Goal: Task Accomplishment & Management: Manage account settings

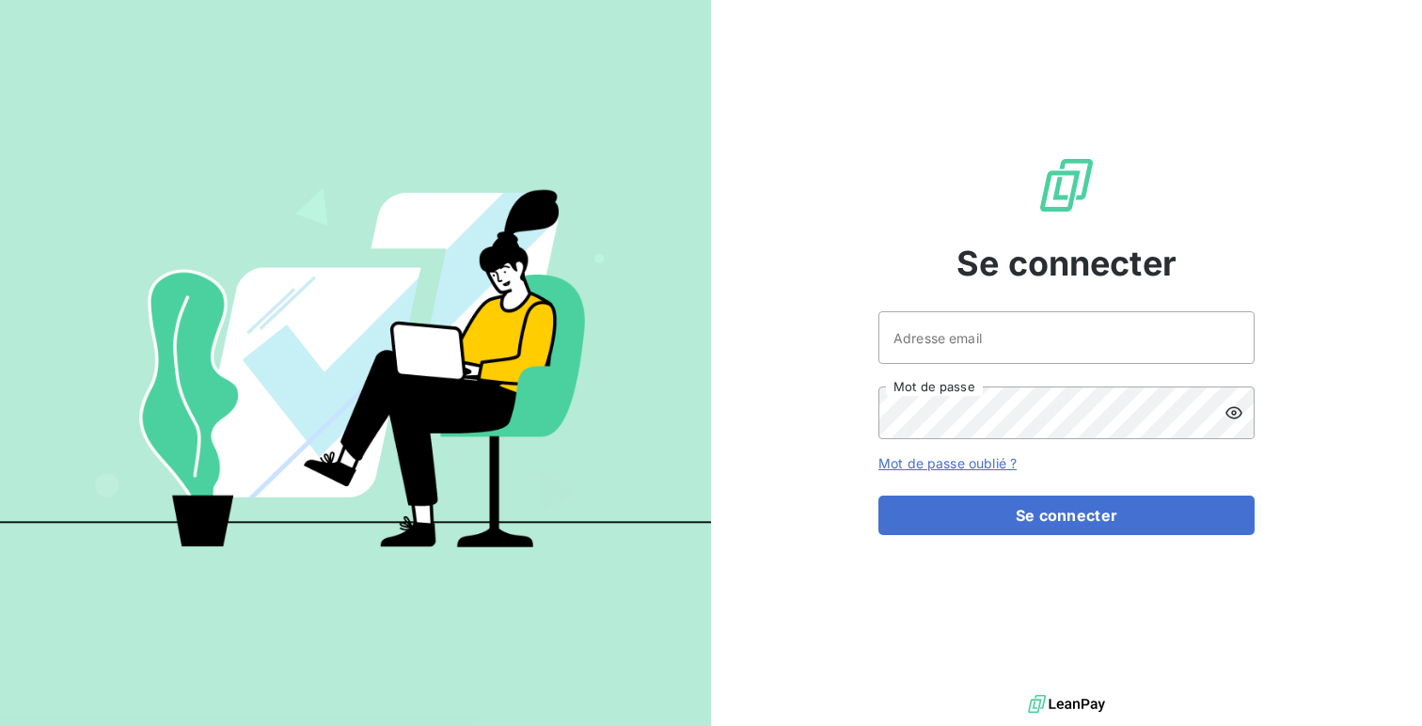
click at [942, 309] on div "Se connecter Adresse email Mot de passe Mot de passe oublié ? Se connecter" at bounding box center [1067, 345] width 376 height 690
click at [936, 323] on input "Adresse email" at bounding box center [1067, 337] width 376 height 53
type input "admin@groupebrochard"
click at [879, 496] on button "Se connecter" at bounding box center [1067, 516] width 376 height 40
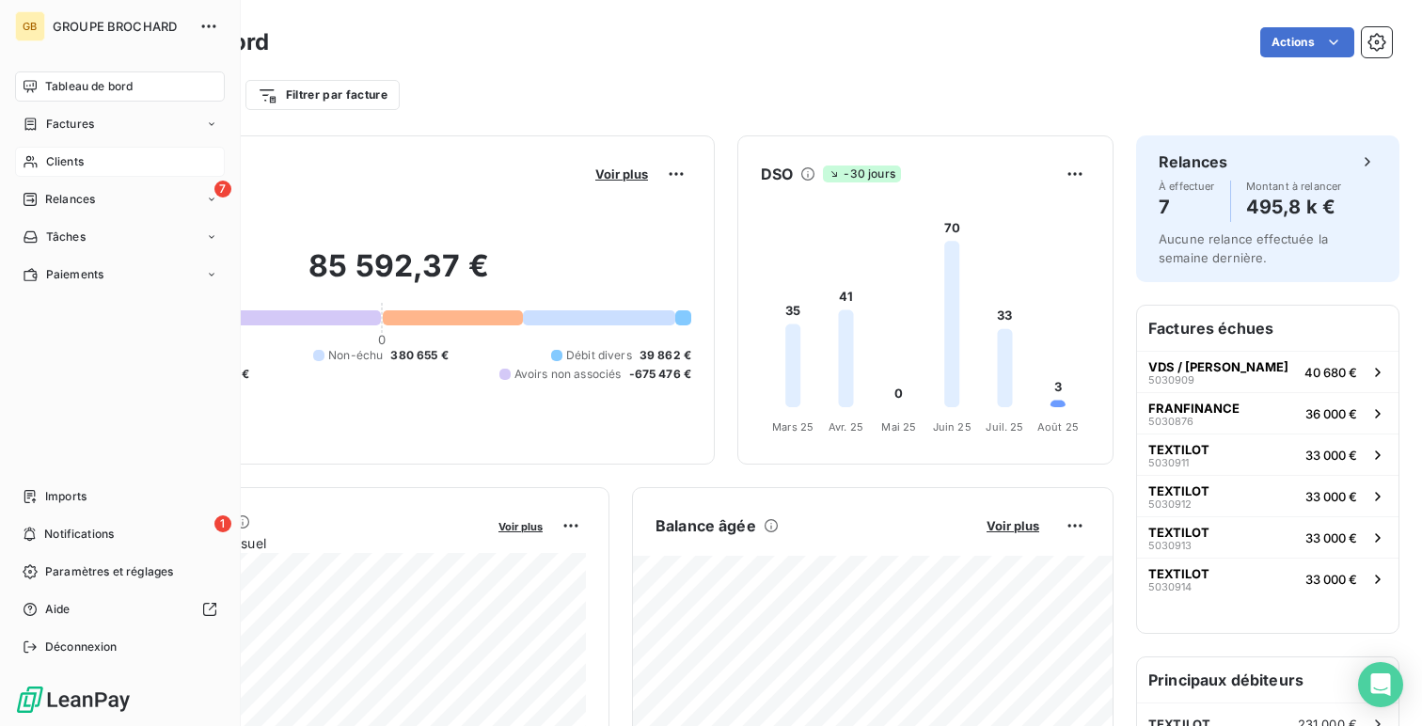
click at [108, 169] on div "Clients" at bounding box center [120, 162] width 210 height 30
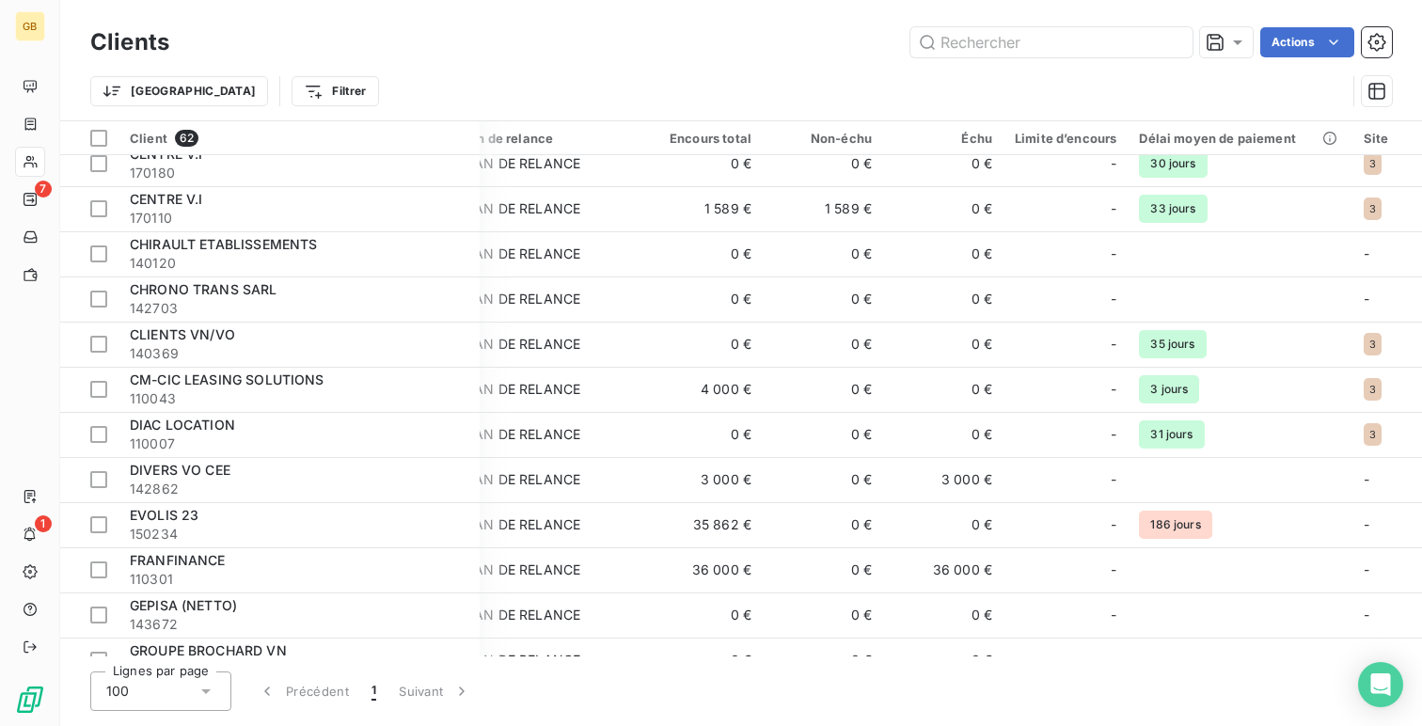
scroll to position [0, 35]
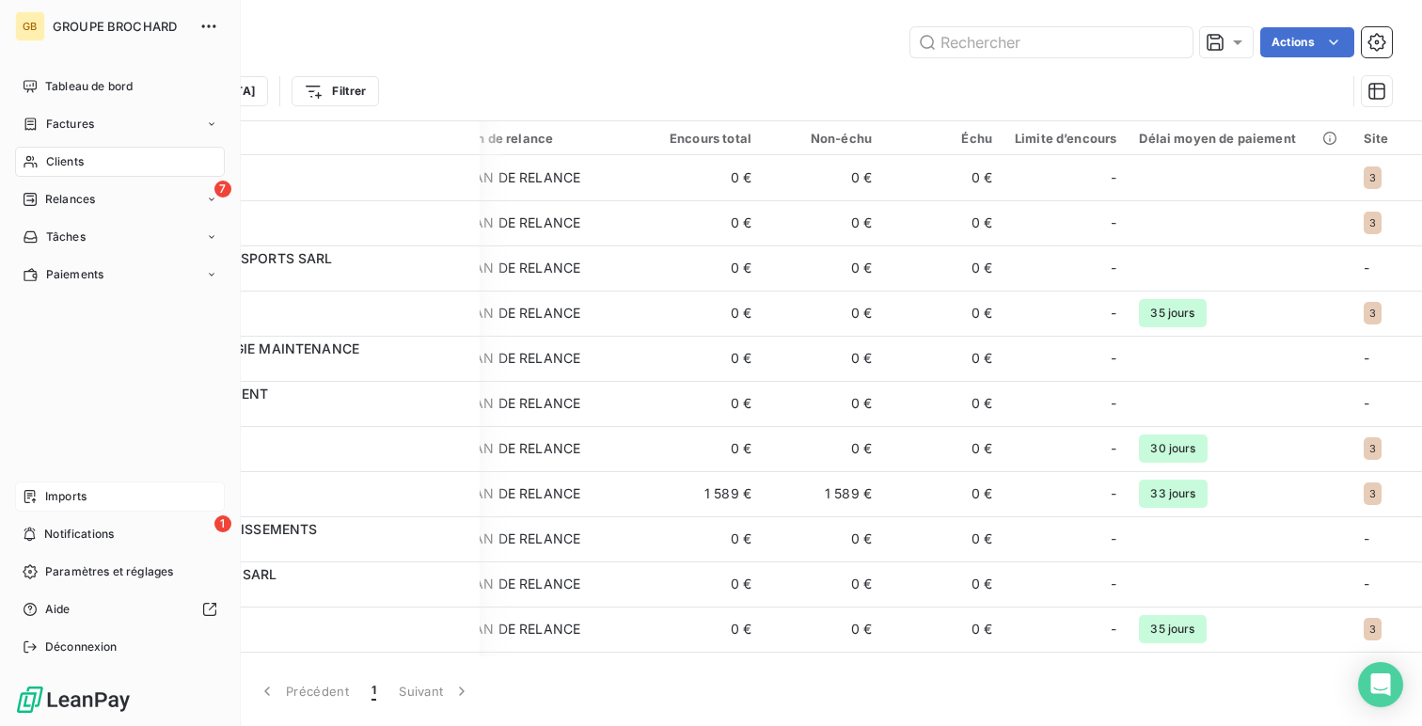
click at [87, 502] on span "Imports" at bounding box center [65, 496] width 41 height 17
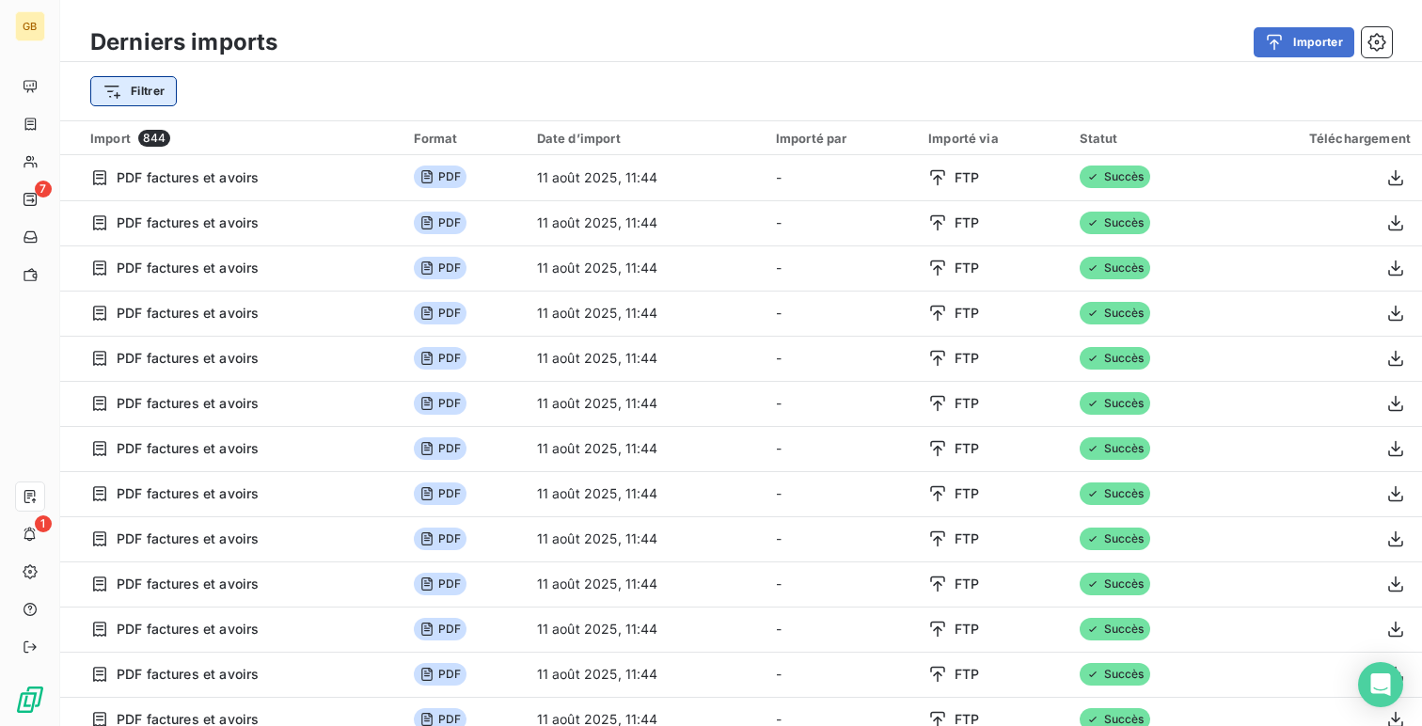
click at [135, 95] on html "GB 7 1 Derniers imports Importer Filtrer Import 844 Format Date d’import Import…" at bounding box center [711, 363] width 1422 height 726
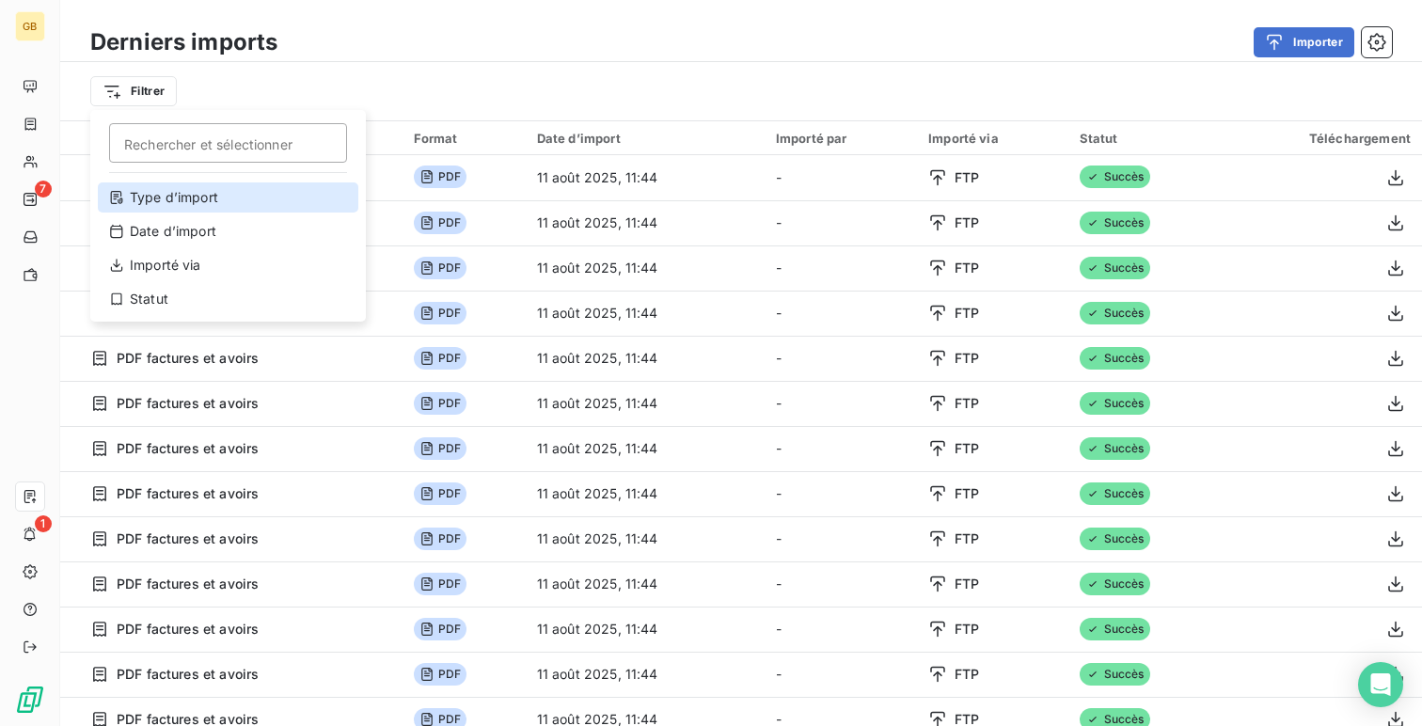
click at [189, 192] on div "Type d’import" at bounding box center [228, 197] width 261 height 30
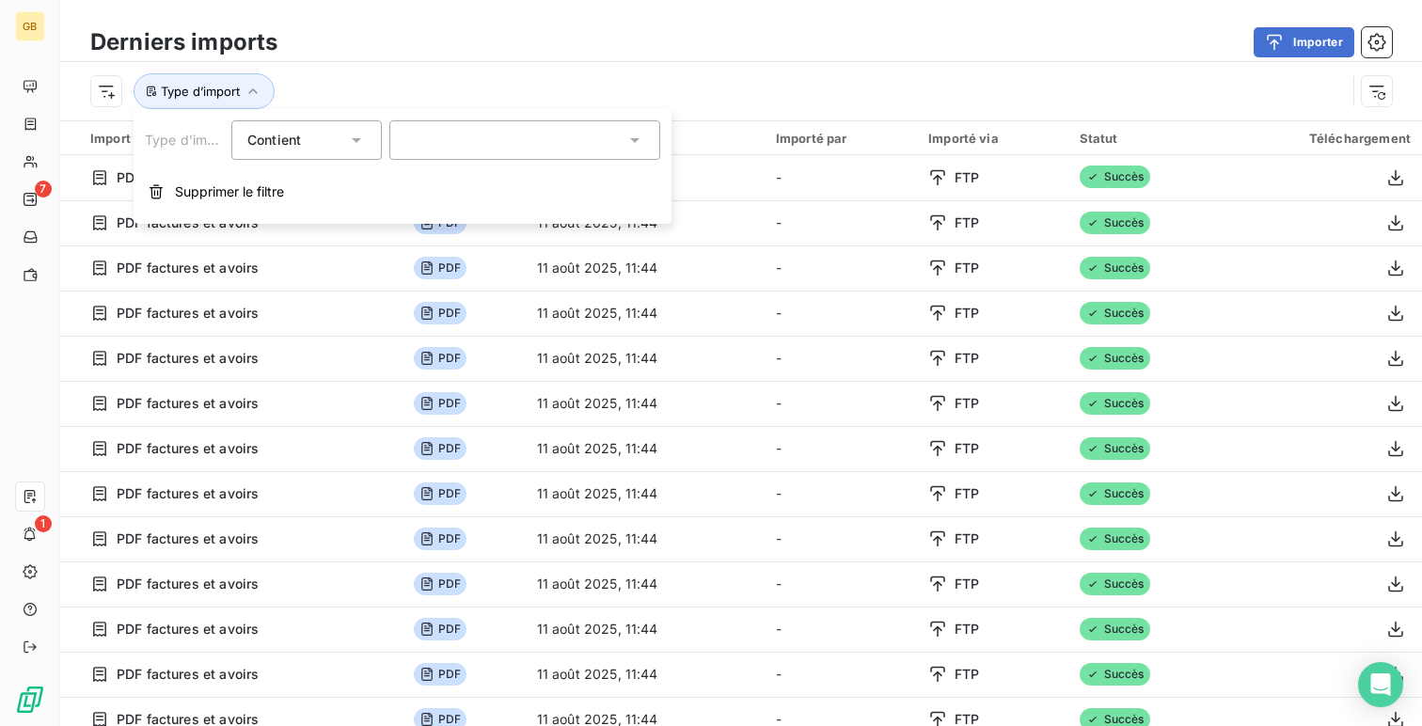
click at [428, 146] on div at bounding box center [524, 140] width 271 height 40
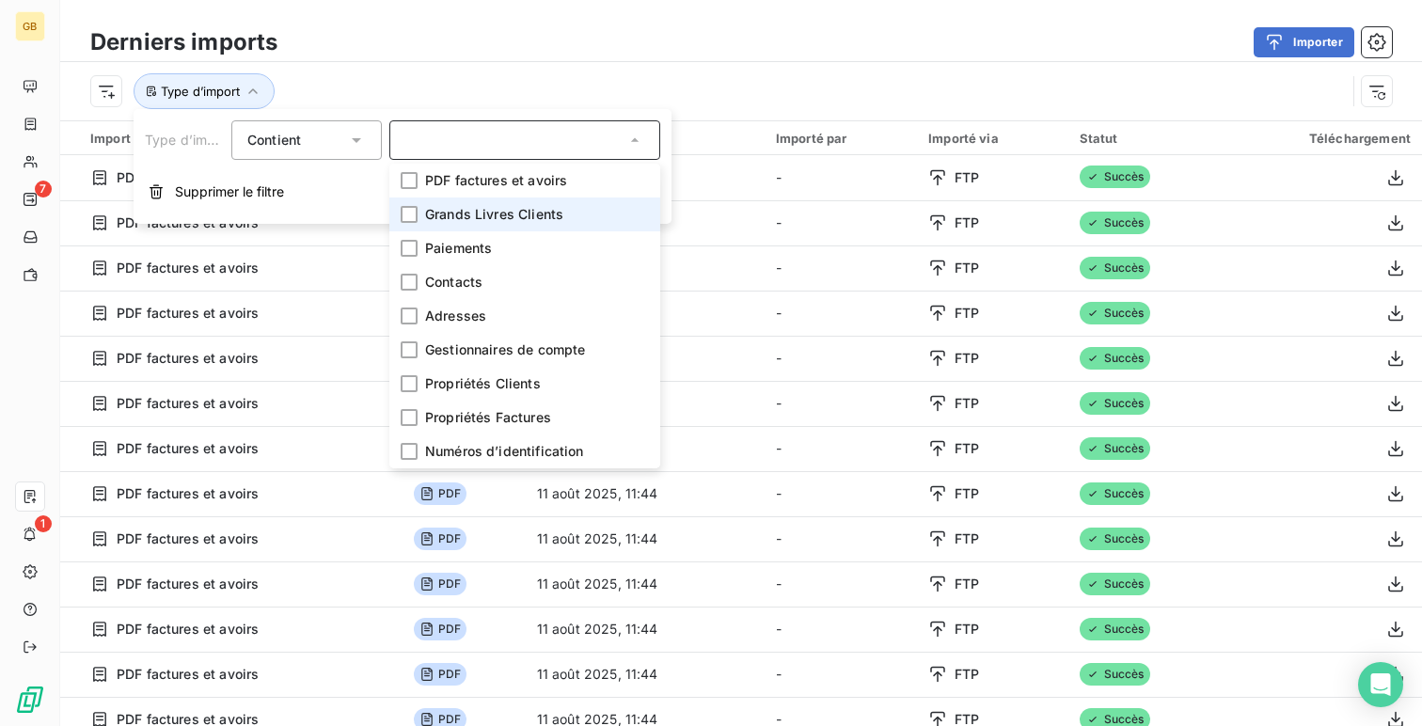
click at [462, 224] on li "Grands Livres Clients" at bounding box center [524, 215] width 271 height 34
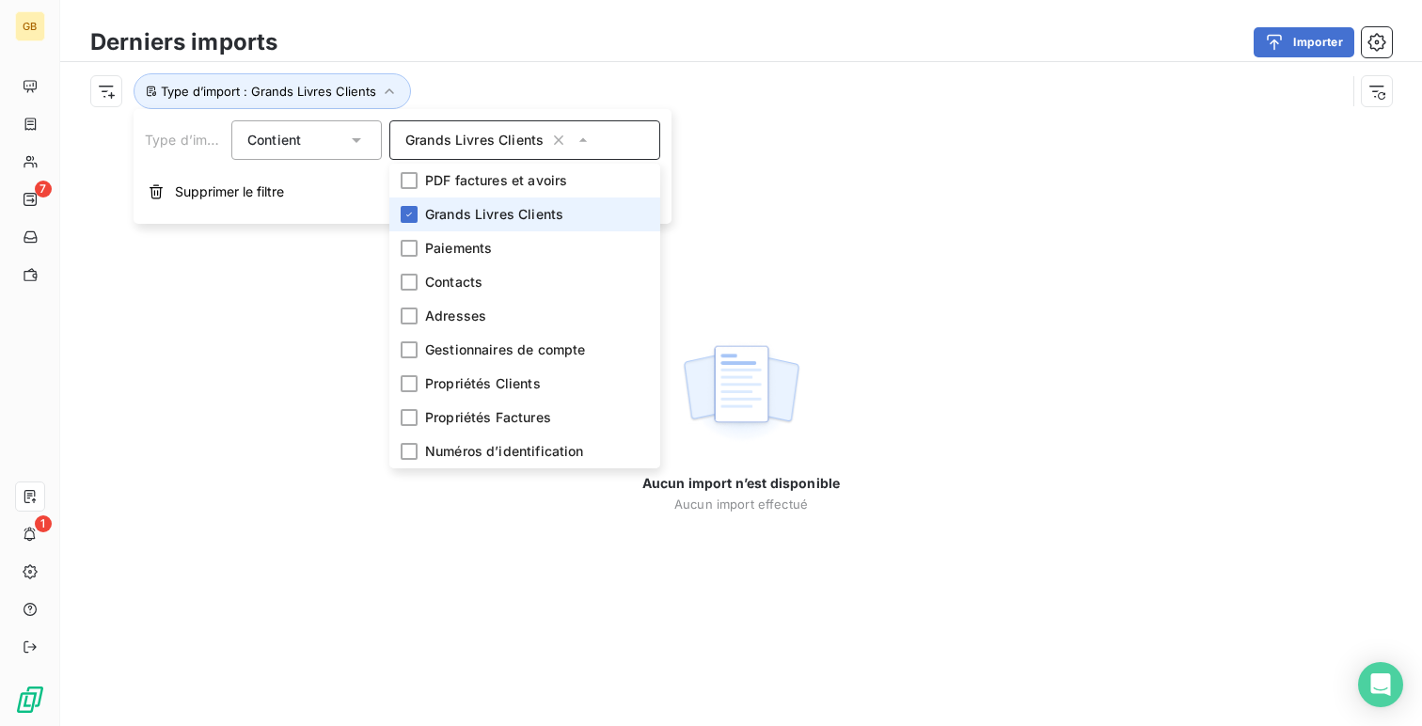
click at [536, 216] on span "Grands Livres Clients" at bounding box center [494, 214] width 138 height 19
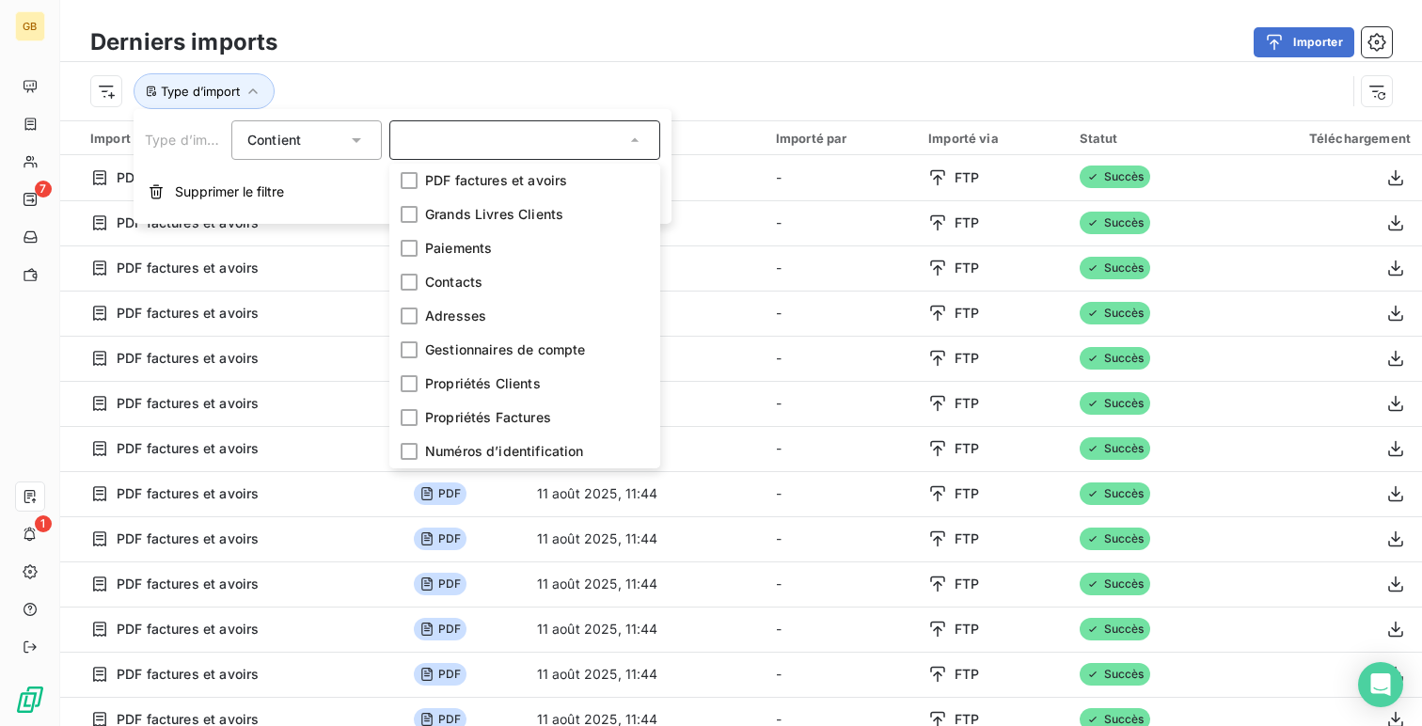
click at [606, 60] on div "Derniers imports Importer" at bounding box center [741, 43] width 1362 height 40
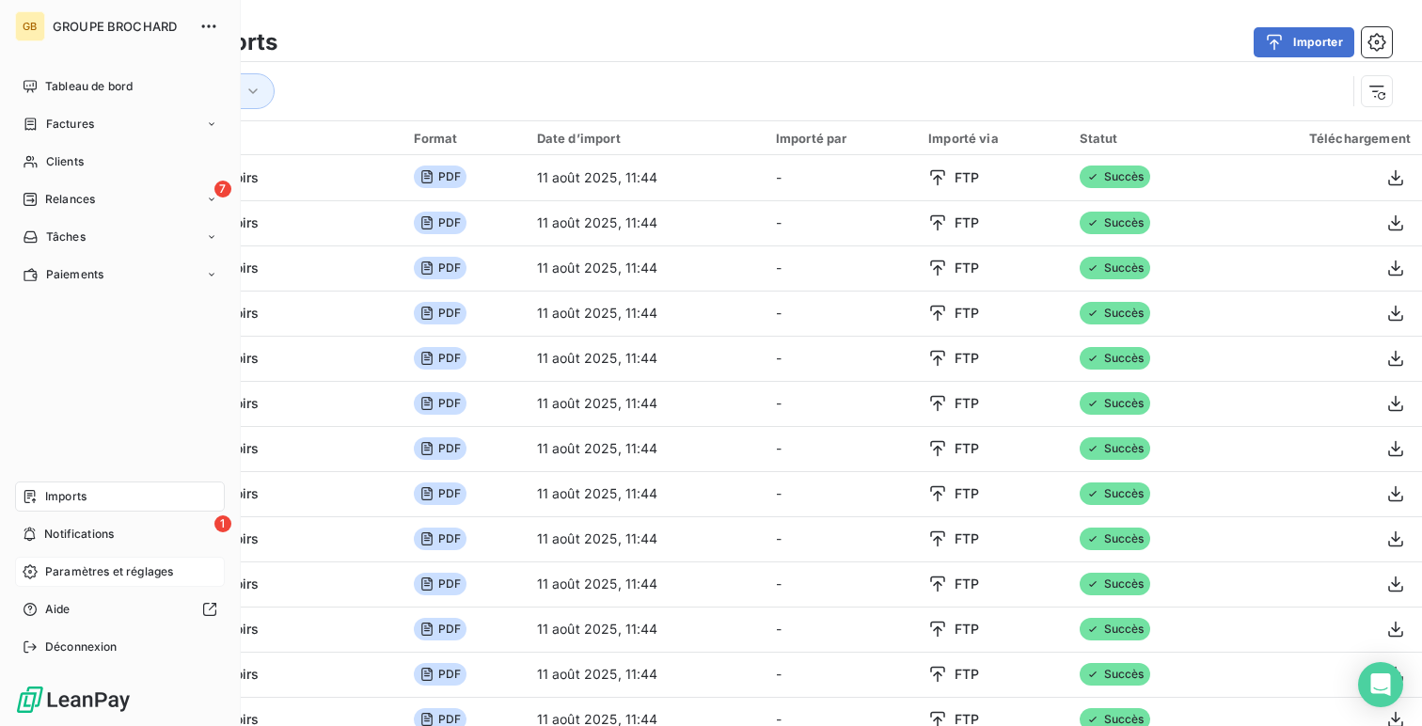
click at [157, 580] on div "Paramètres et réglages" at bounding box center [120, 572] width 210 height 30
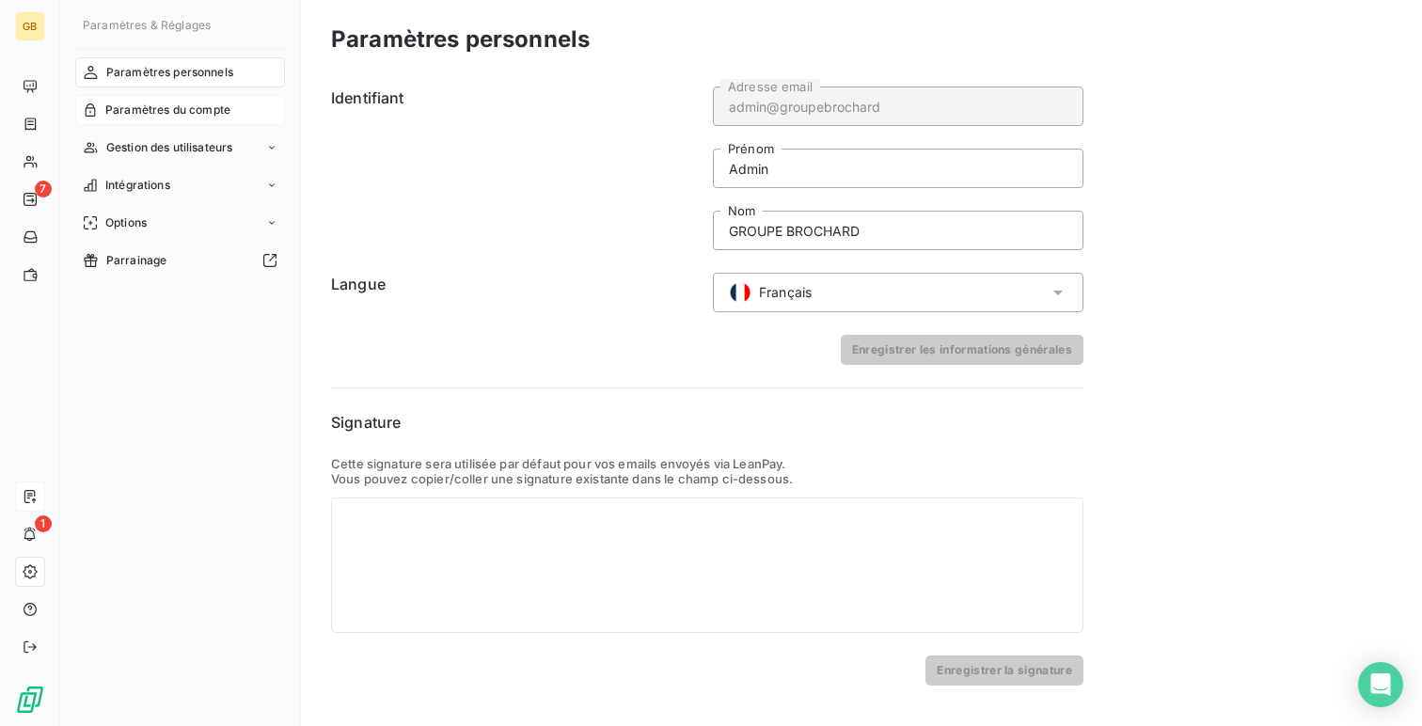
click at [135, 115] on span "Paramètres du compte" at bounding box center [167, 110] width 125 height 17
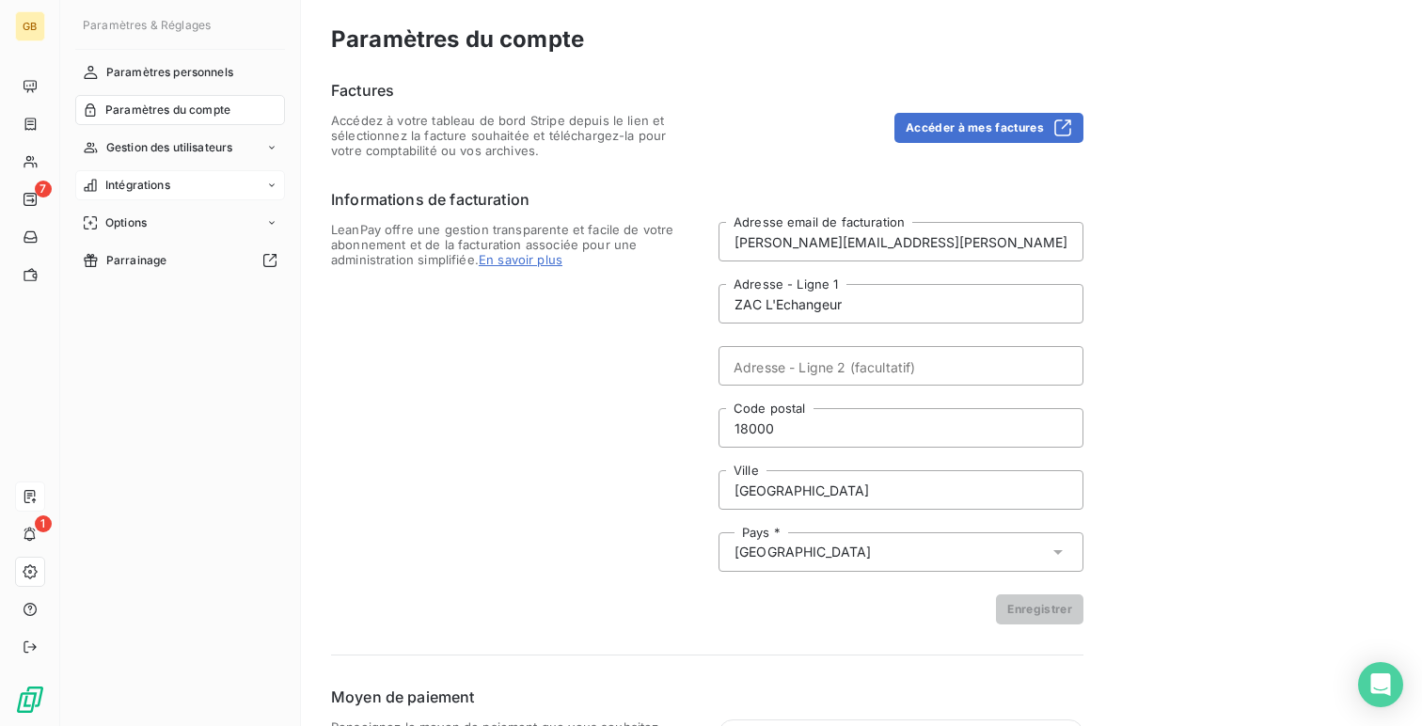
click at [157, 180] on span "Intégrations" at bounding box center [137, 185] width 65 height 17
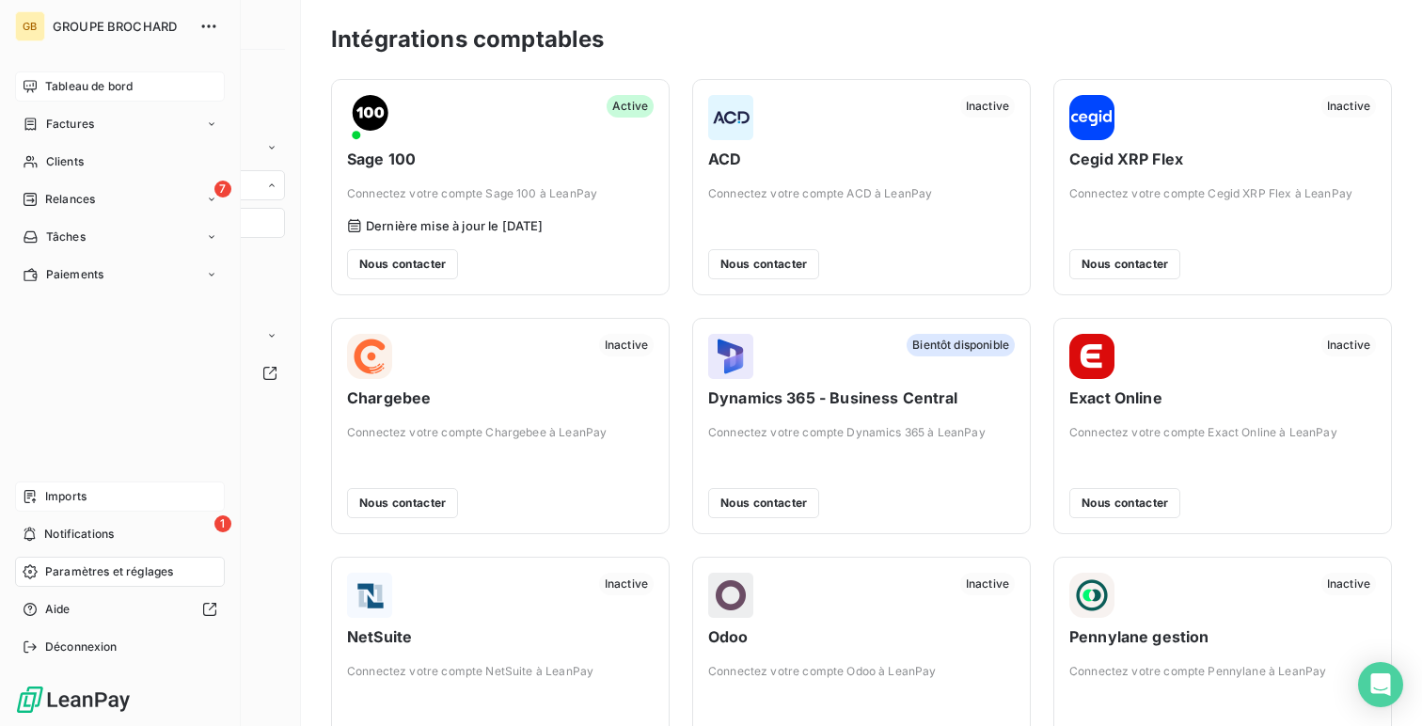
click at [42, 76] on div "Tableau de bord" at bounding box center [120, 86] width 210 height 30
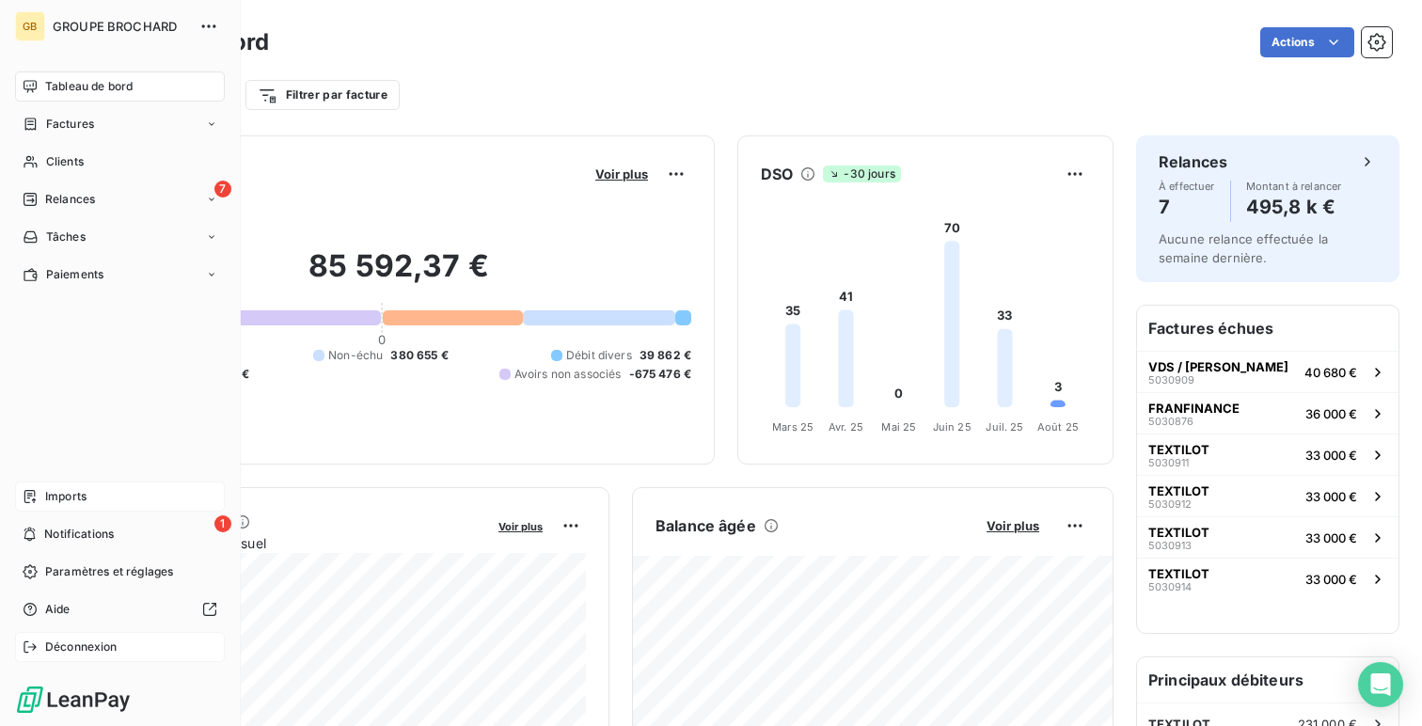
click at [102, 657] on div "Déconnexion" at bounding box center [120, 647] width 210 height 30
